Goal: Task Accomplishment & Management: Complete application form

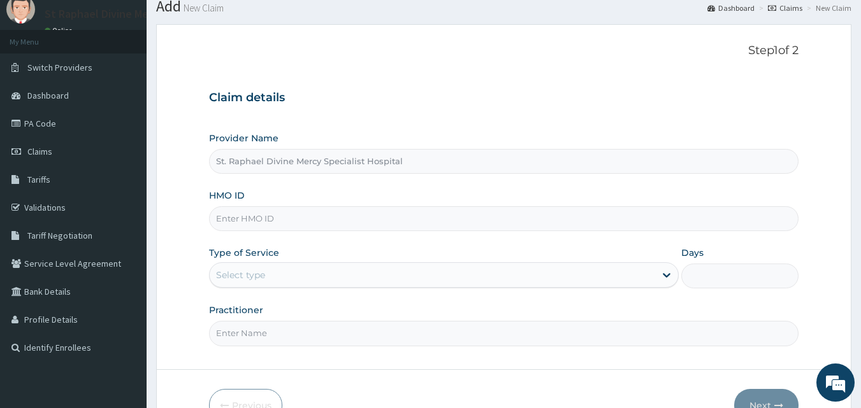
scroll to position [64, 0]
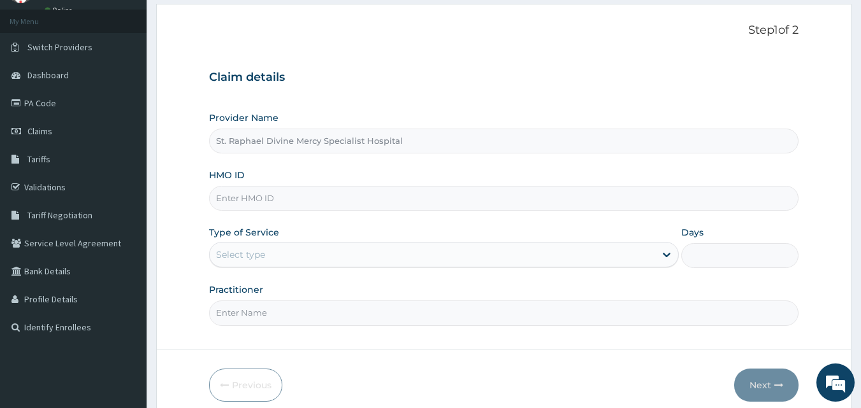
click at [346, 204] on input "HMO ID" at bounding box center [504, 198] width 590 height 25
type input "DCC/10194/A"
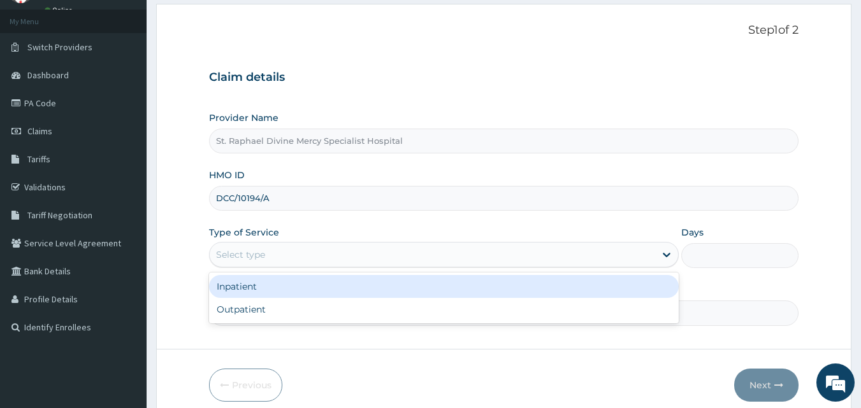
click at [413, 262] on div "Select type" at bounding box center [432, 255] width 445 height 20
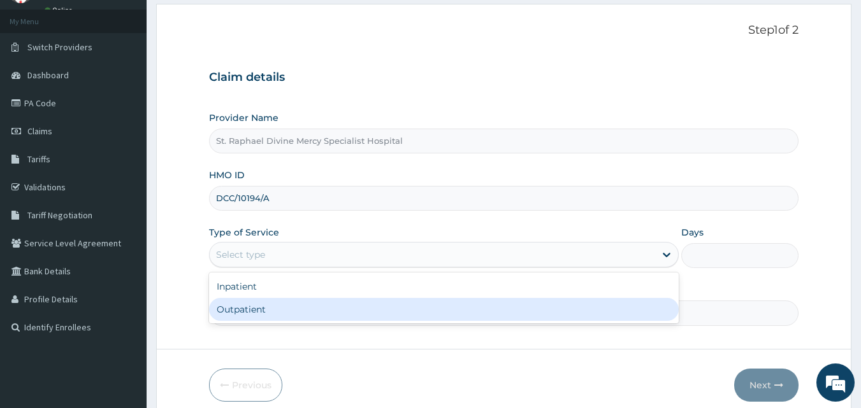
click at [349, 305] on div "Outpatient" at bounding box center [444, 309] width 470 height 23
type input "1"
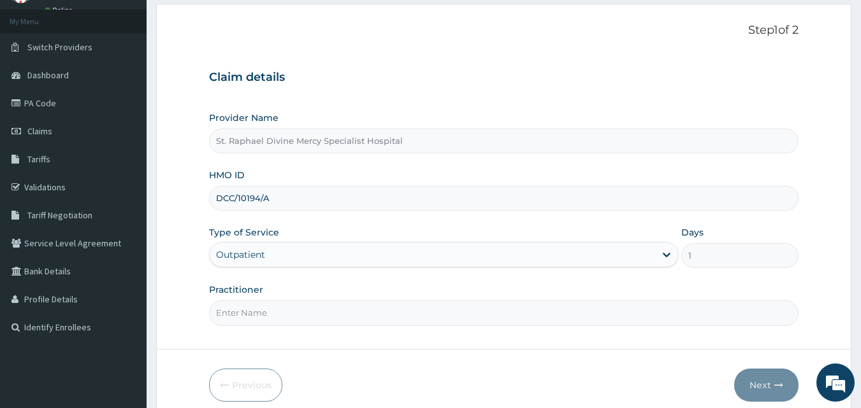
click at [317, 313] on input "Practitioner" at bounding box center [504, 313] width 590 height 25
type input "Dr. Agbenla"
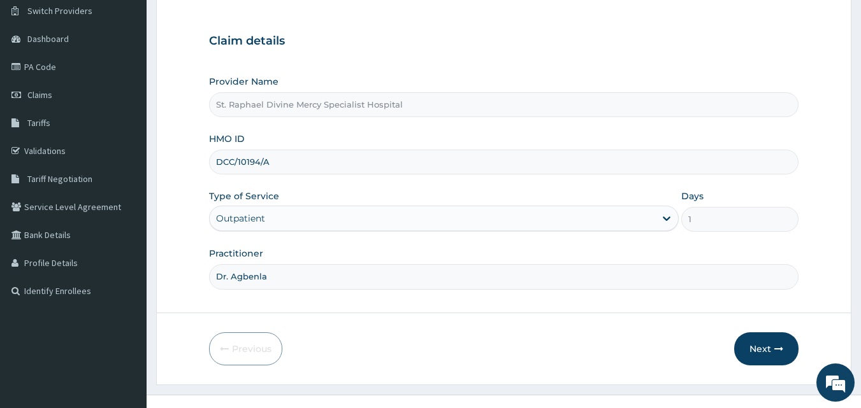
scroll to position [119, 0]
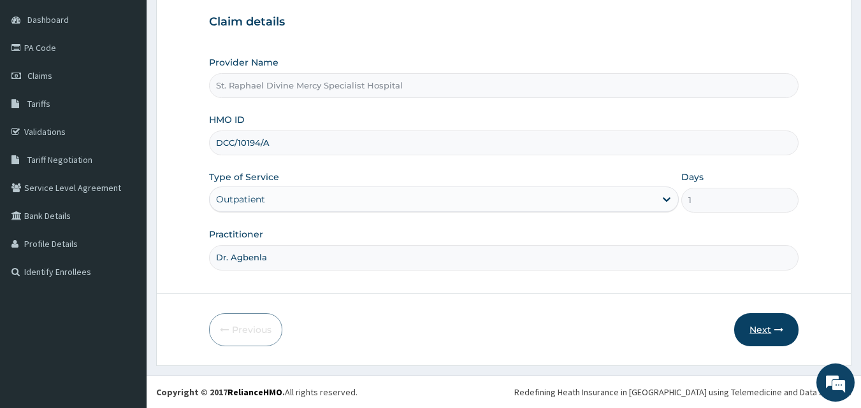
click at [763, 335] on button "Next" at bounding box center [766, 329] width 64 height 33
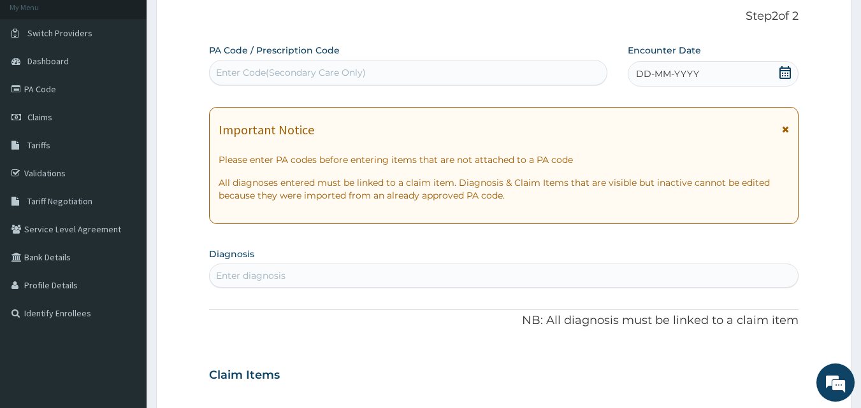
scroll to position [55, 0]
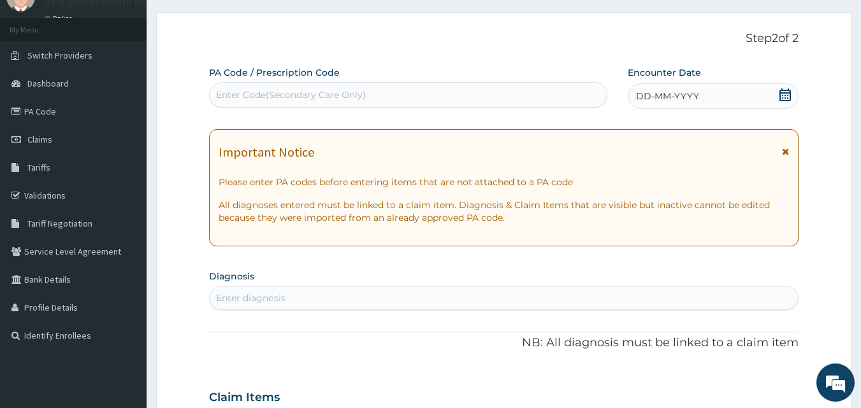
click at [455, 85] on div "Enter Code(Secondary Care Only)" at bounding box center [409, 95] width 398 height 20
type input "PA/4E8173"
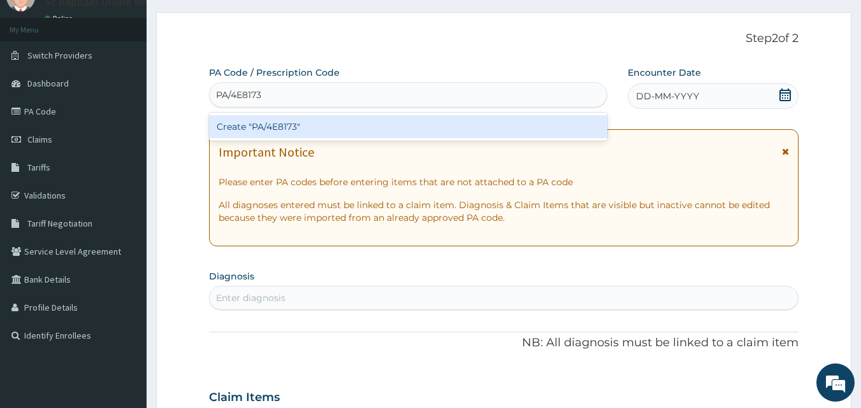
click at [381, 126] on div "Create "PA/4E8173"" at bounding box center [408, 126] width 399 height 23
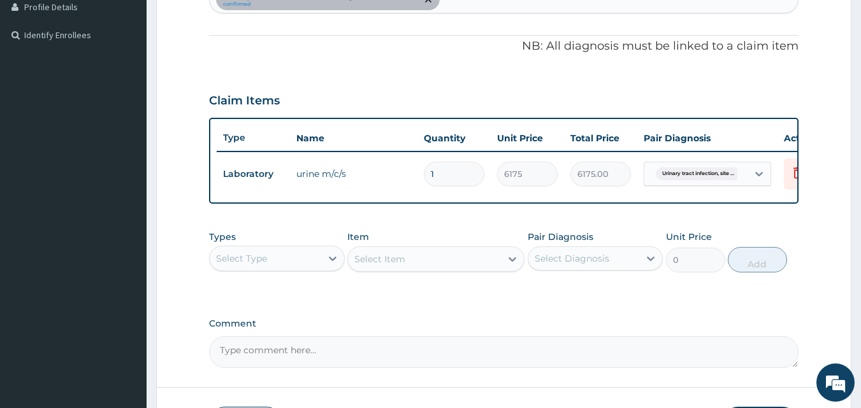
scroll to position [332, 0]
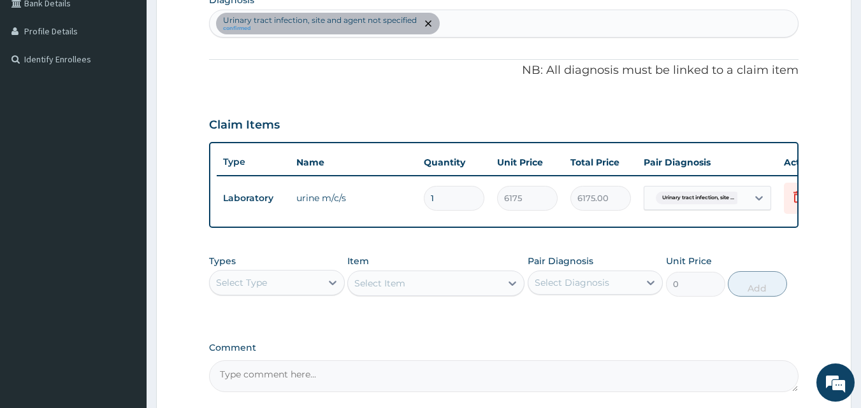
click at [503, 23] on div "[MEDICAL_DATA], site and agent not specified confirmed" at bounding box center [504, 23] width 589 height 27
type input "[MEDICAL_DATA]"
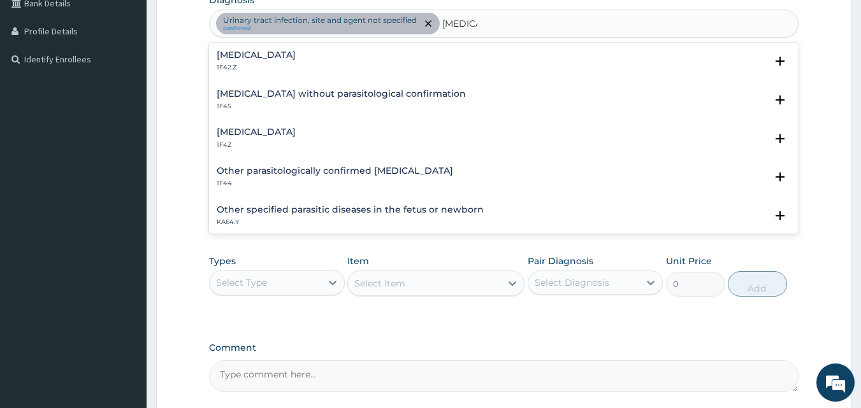
click at [296, 129] on h4 "[MEDICAL_DATA]" at bounding box center [256, 132] width 79 height 10
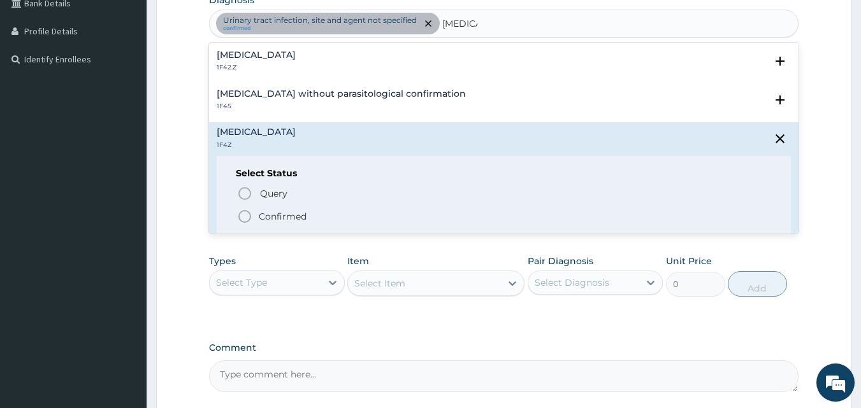
click at [243, 215] on icon "status option filled" at bounding box center [244, 216] width 15 height 15
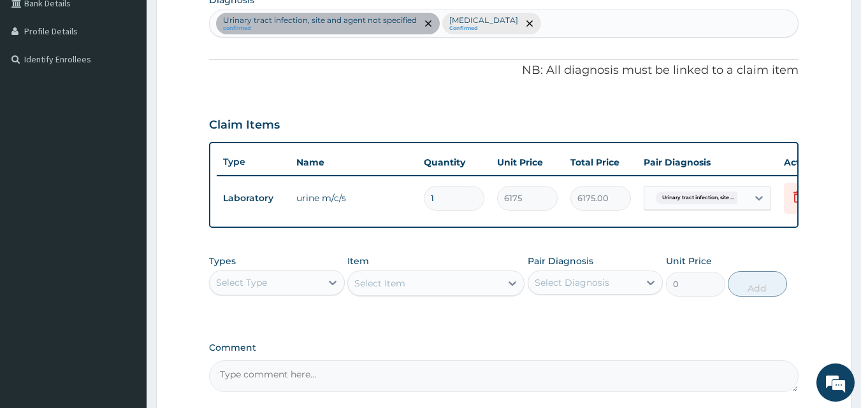
scroll to position [396, 0]
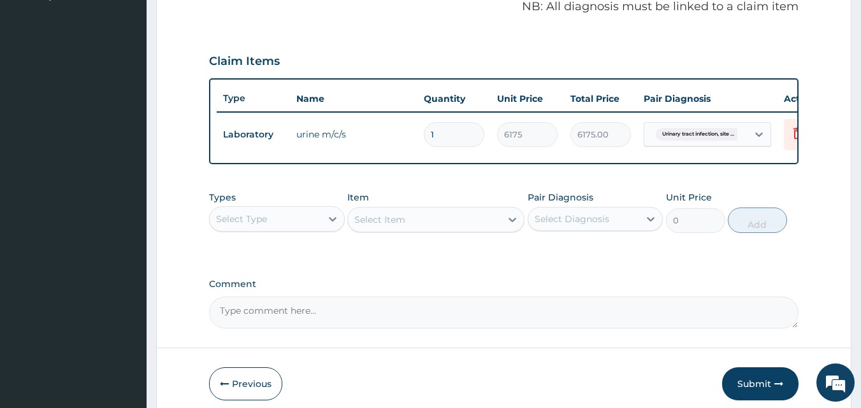
click at [281, 229] on div "Select Type" at bounding box center [265, 219] width 111 height 20
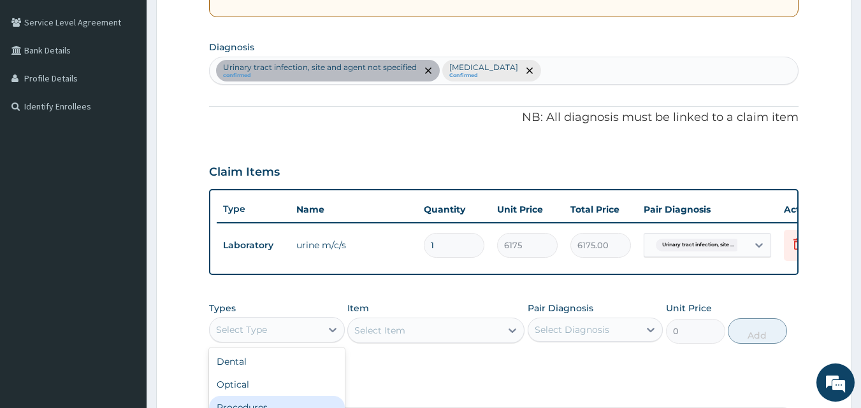
scroll to position [268, 0]
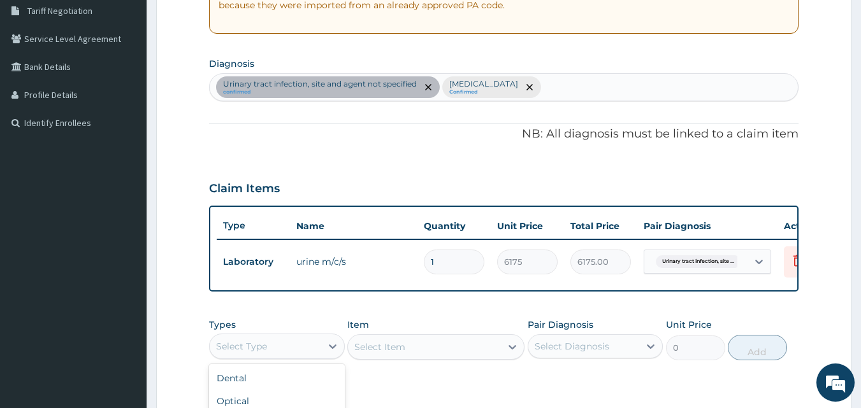
click at [577, 84] on div "[MEDICAL_DATA], site and agent not specified confirmed [MEDICAL_DATA] Confirmed" at bounding box center [504, 87] width 589 height 27
type input "[MEDICAL_DATA]"
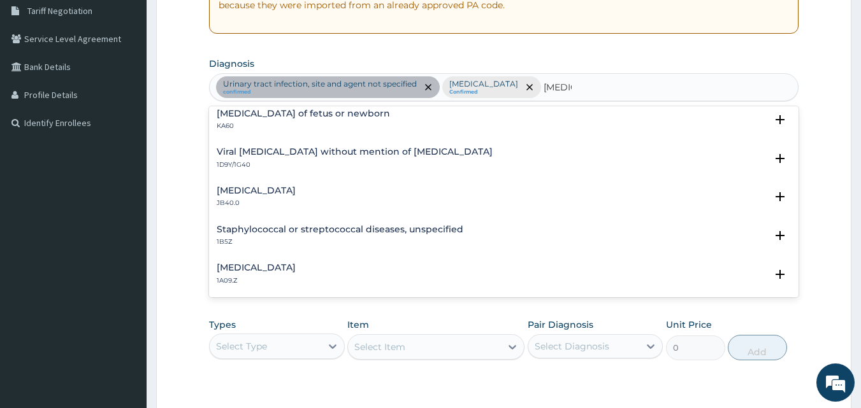
scroll to position [64, 0]
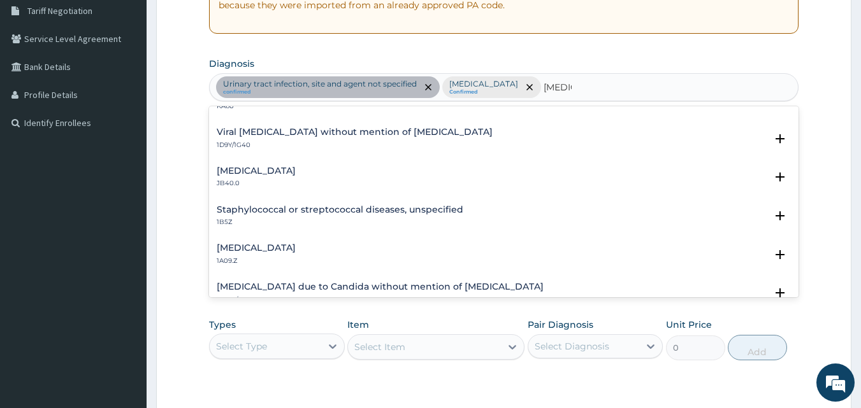
click at [296, 248] on h4 "[MEDICAL_DATA]" at bounding box center [256, 248] width 79 height 10
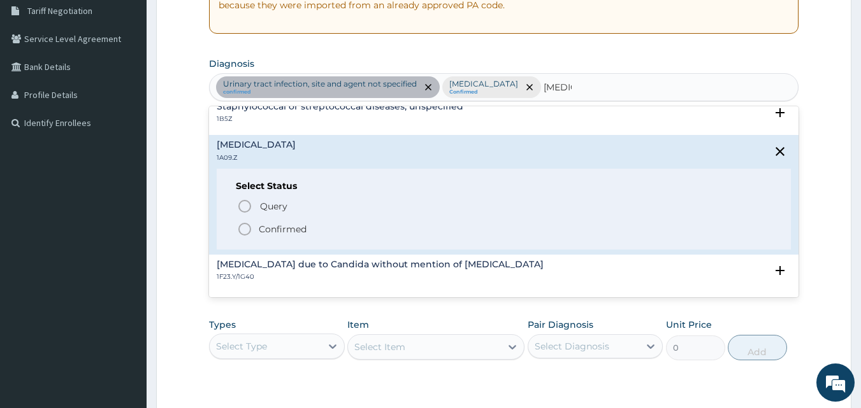
scroll to position [191, 0]
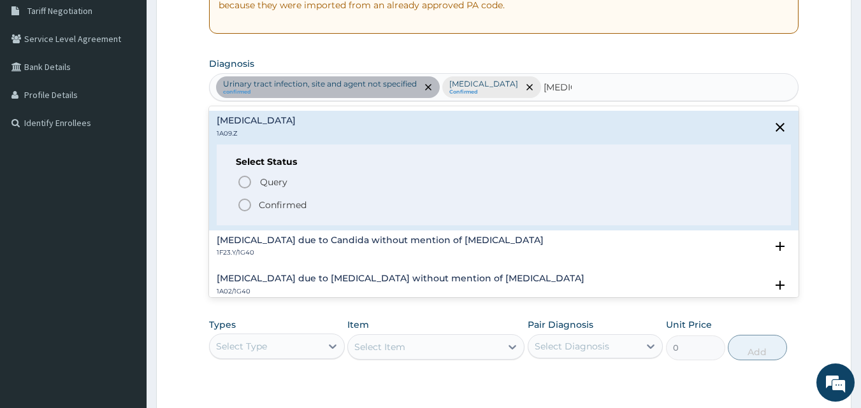
click at [244, 206] on icon "status option filled" at bounding box center [244, 205] width 15 height 15
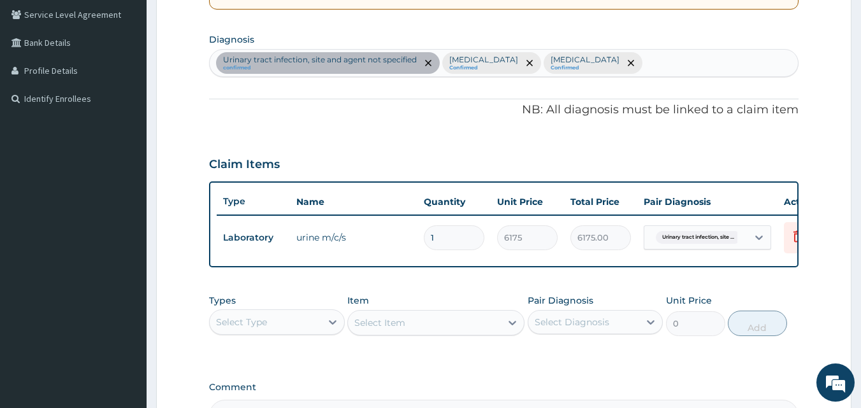
scroll to position [332, 0]
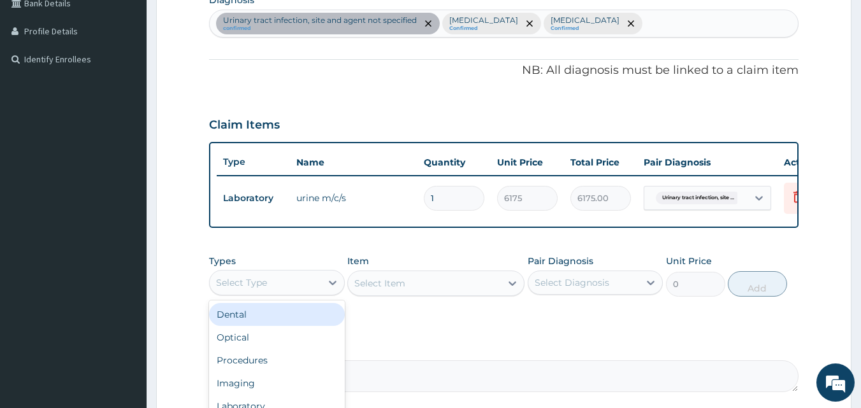
click at [278, 293] on div "Select Type" at bounding box center [265, 283] width 111 height 20
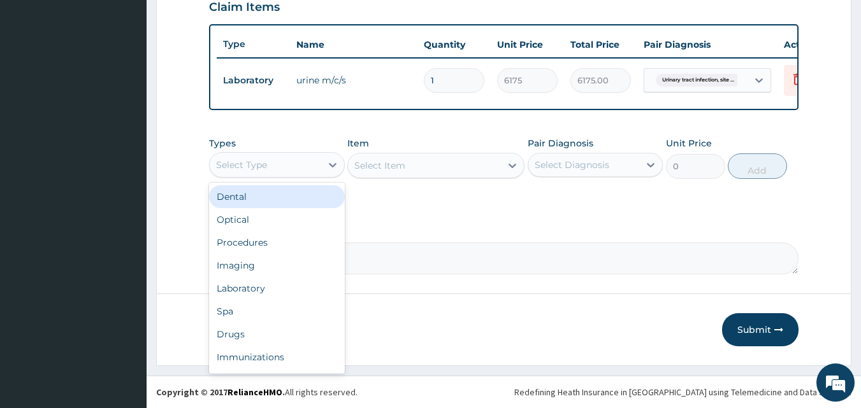
scroll to position [459, 0]
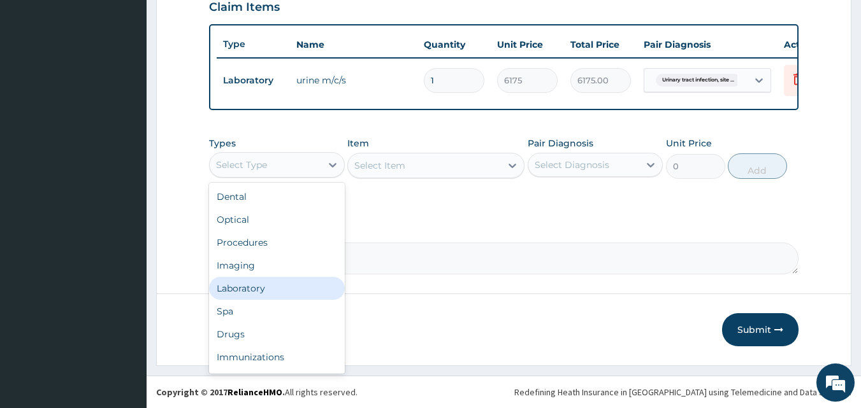
click at [269, 296] on div "Laboratory" at bounding box center [277, 288] width 136 height 23
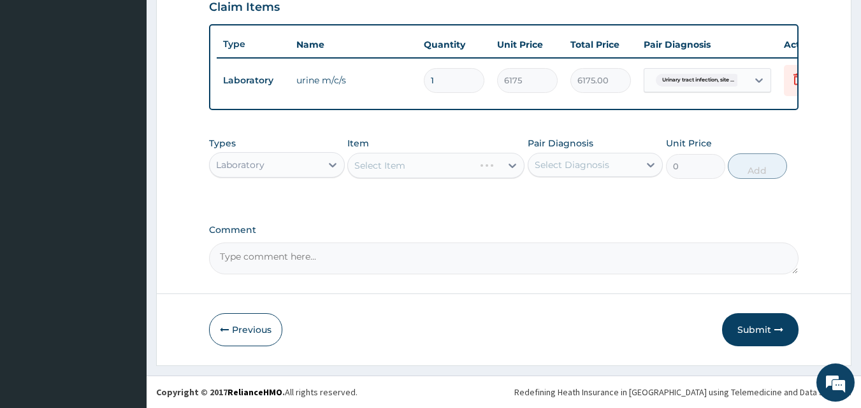
click at [413, 170] on div "Select Item" at bounding box center [435, 165] width 177 height 25
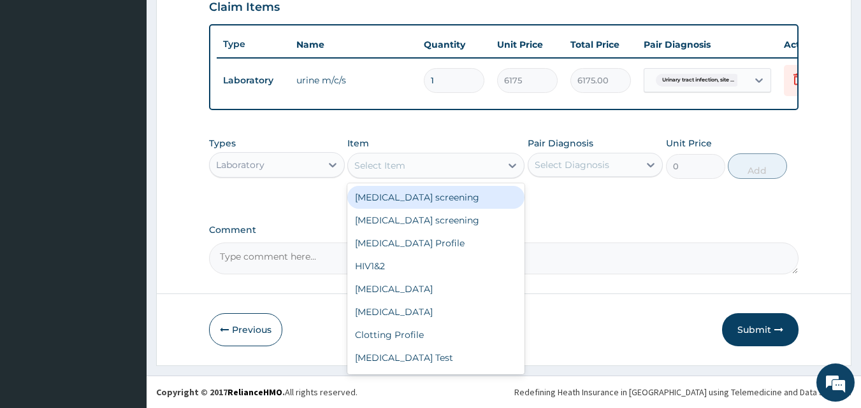
click at [417, 169] on div "Select Item" at bounding box center [424, 165] width 153 height 20
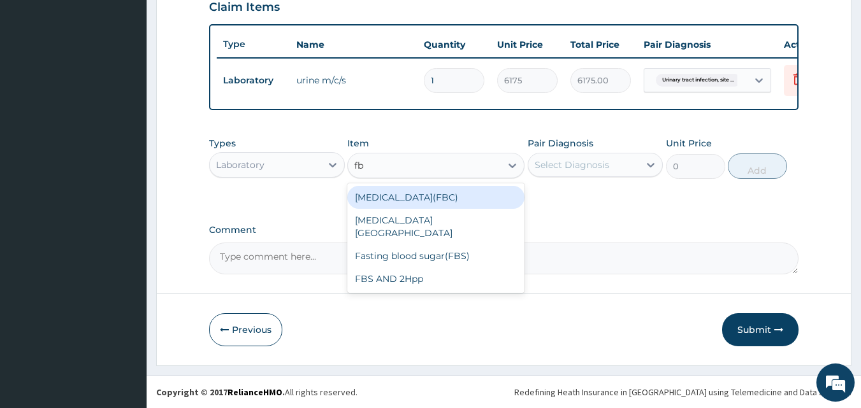
type input "fbc"
drag, startPoint x: 433, startPoint y: 199, endPoint x: 441, endPoint y: 198, distance: 7.8
click at [437, 199] on div "[MEDICAL_DATA](FBC)" at bounding box center [435, 197] width 177 height 23
type input "4750"
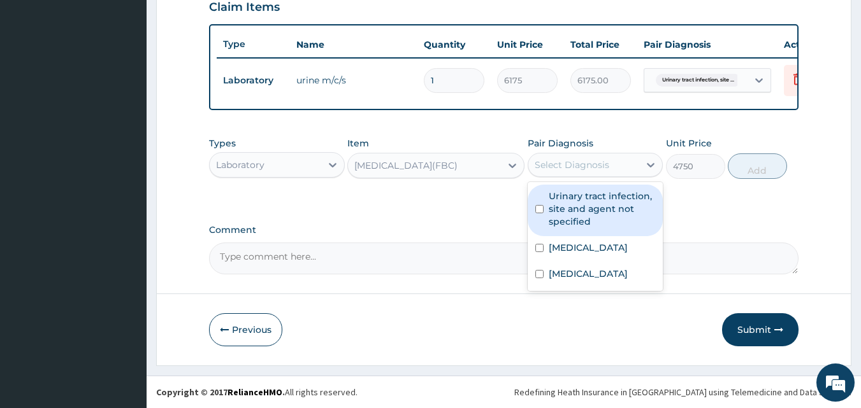
click at [589, 169] on div "Select Diagnosis" at bounding box center [572, 165] width 75 height 13
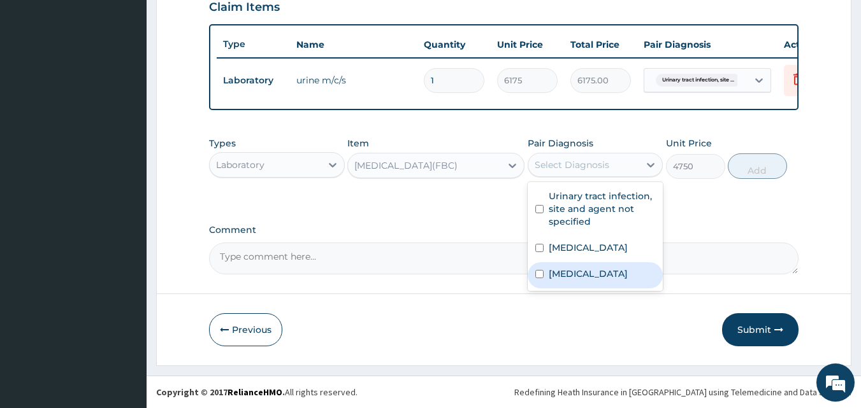
click at [536, 278] on input "checkbox" at bounding box center [539, 274] width 8 height 8
checkbox input "true"
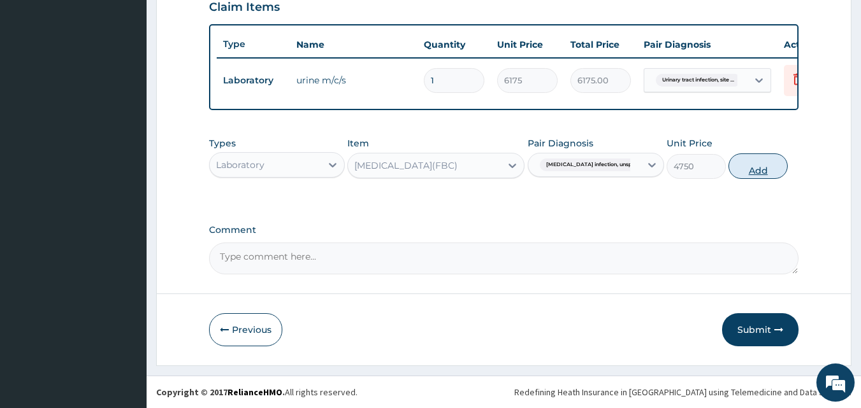
click at [757, 172] on button "Add" at bounding box center [757, 166] width 59 height 25
type input "0"
